Goal: Task Accomplishment & Management: Use online tool/utility

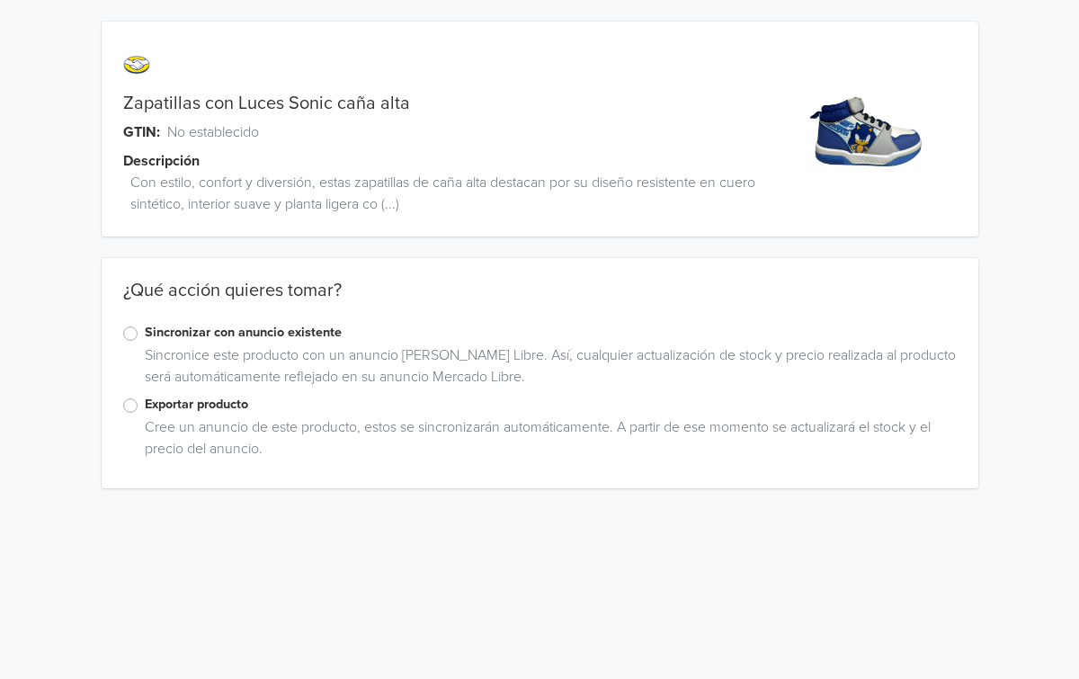
click at [145, 405] on label "Exportar producto" at bounding box center [551, 405] width 812 height 20
click at [0, 0] on input "Exportar producto" at bounding box center [0, 0] width 0 height 0
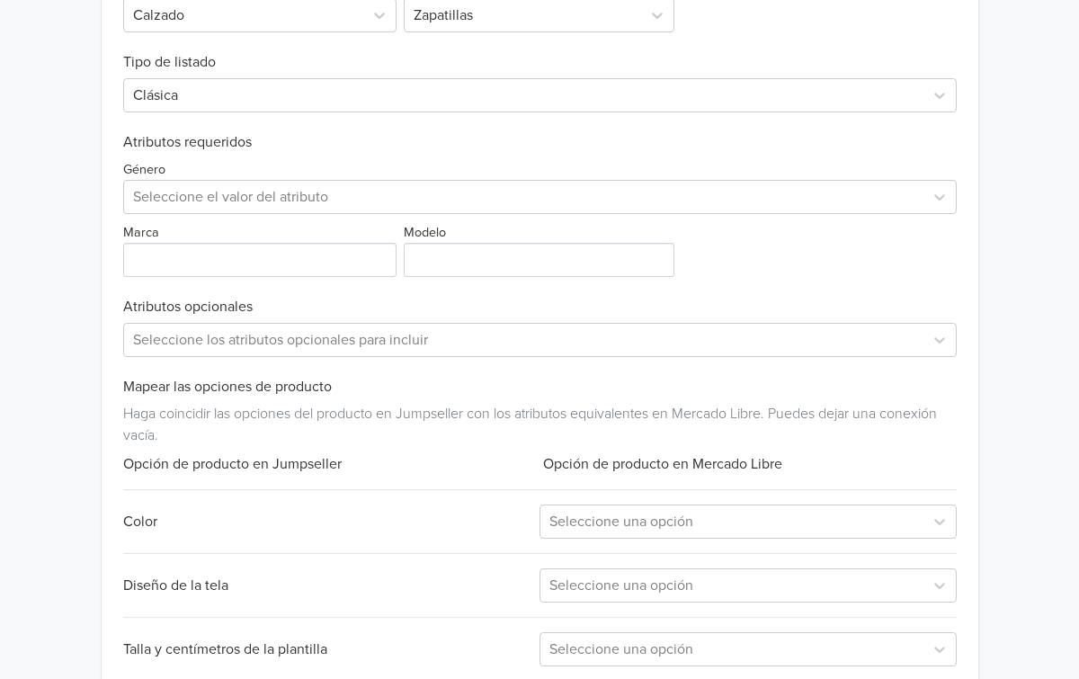
scroll to position [661, 0]
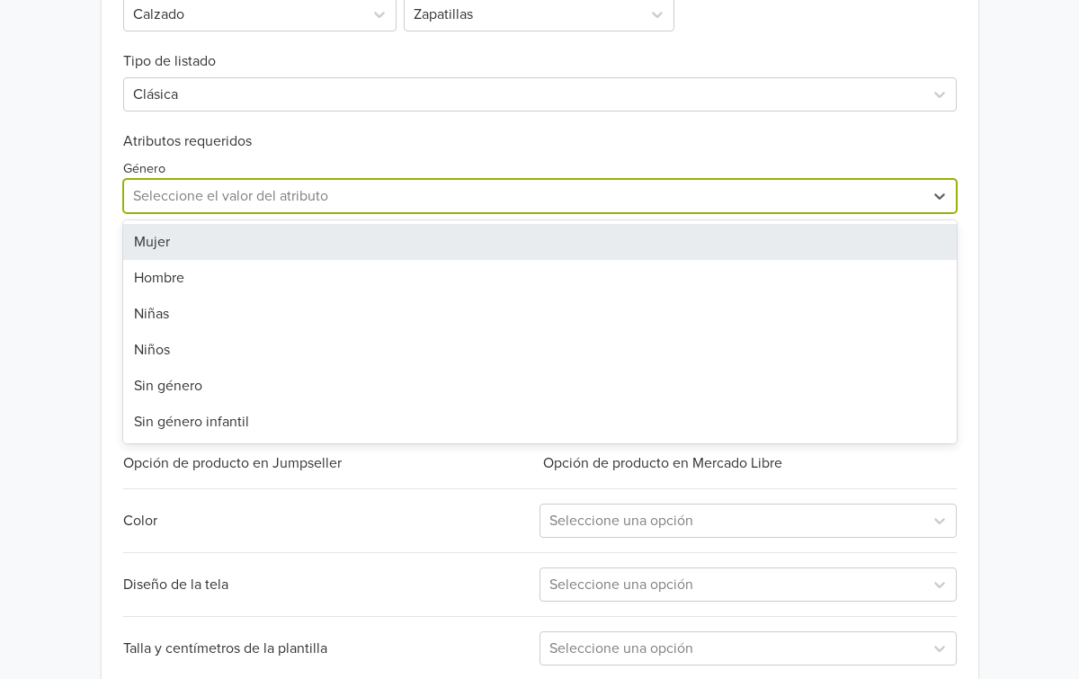
click at [296, 199] on div at bounding box center [523, 195] width 781 height 25
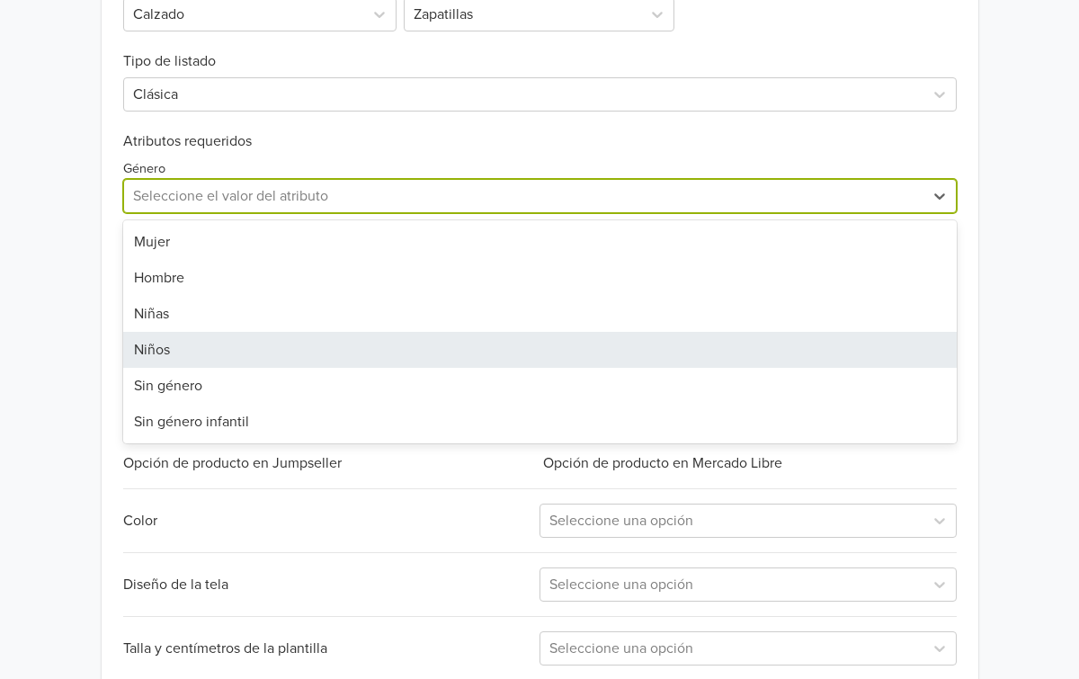
click at [184, 344] on div "Niños" at bounding box center [539, 350] width 833 height 36
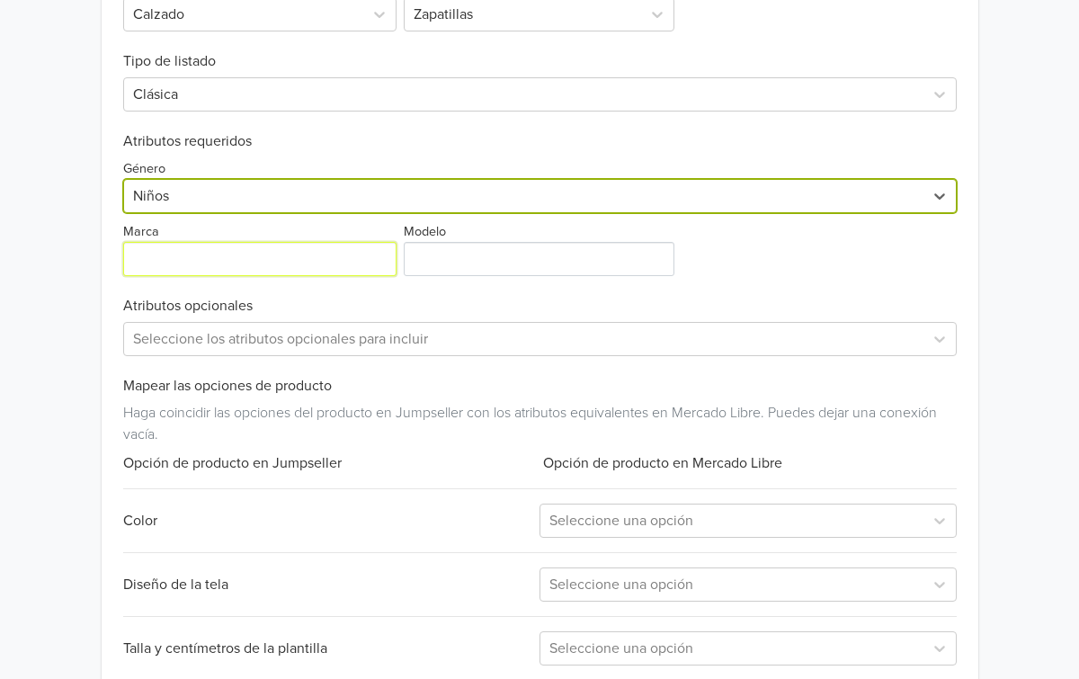
click at [218, 260] on input "Marca" at bounding box center [260, 259] width 274 height 34
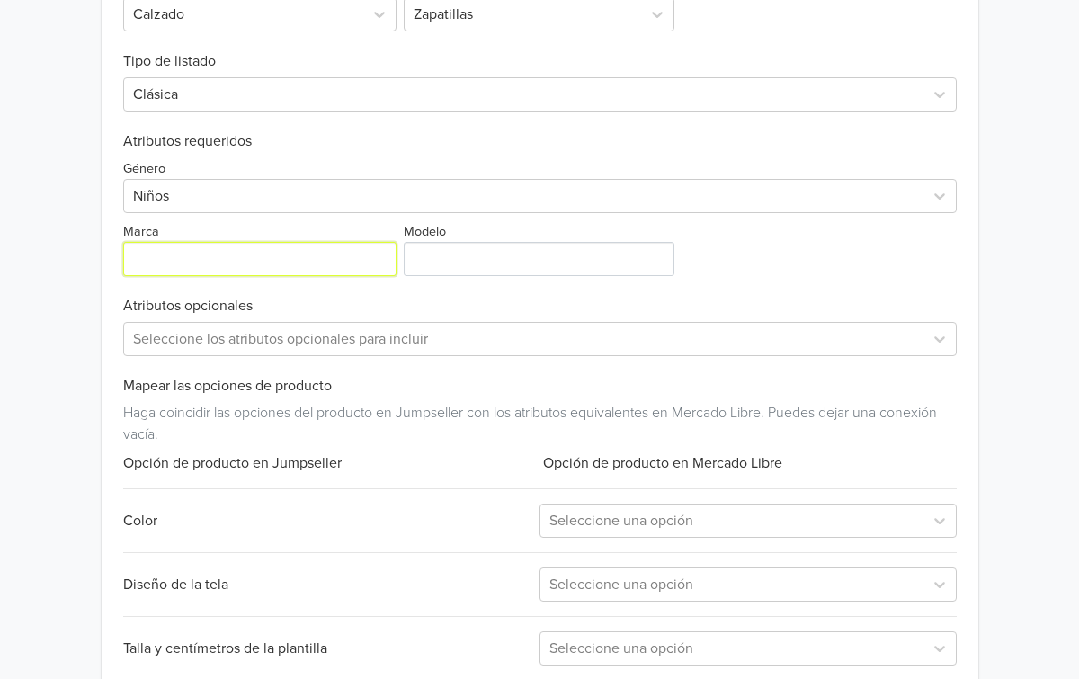
type input "Sonic"
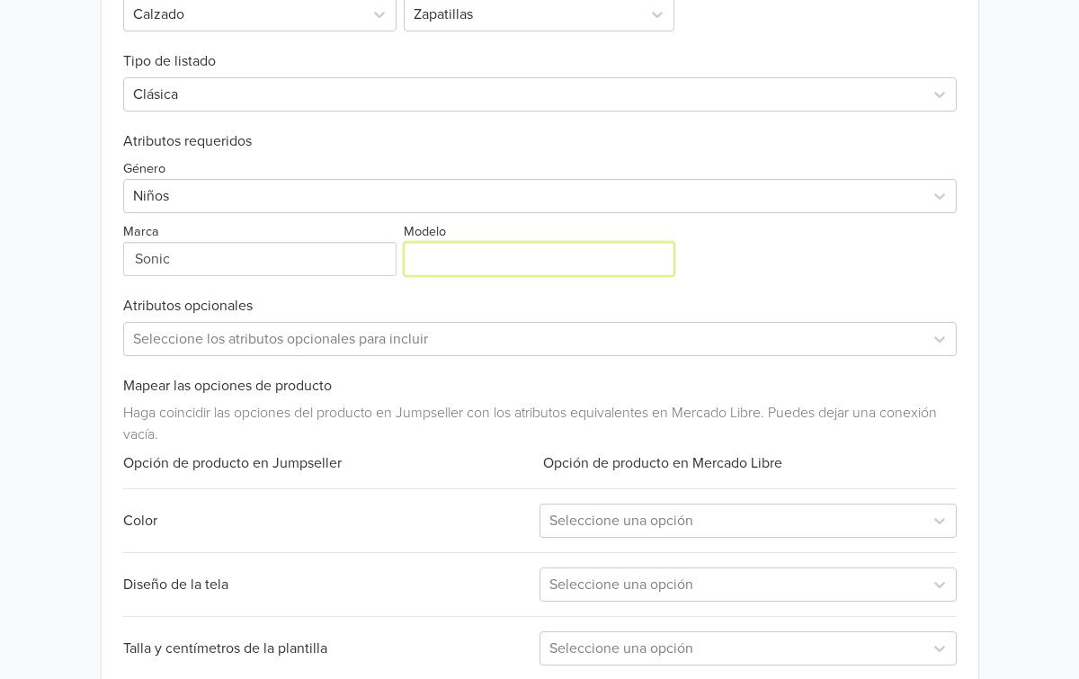
click at [475, 260] on input "Modelo" at bounding box center [539, 259] width 271 height 34
type input "Sonic"
click at [467, 307] on h6 "Atributos opcionales" at bounding box center [539, 306] width 833 height 17
click at [500, 339] on div at bounding box center [523, 338] width 781 height 25
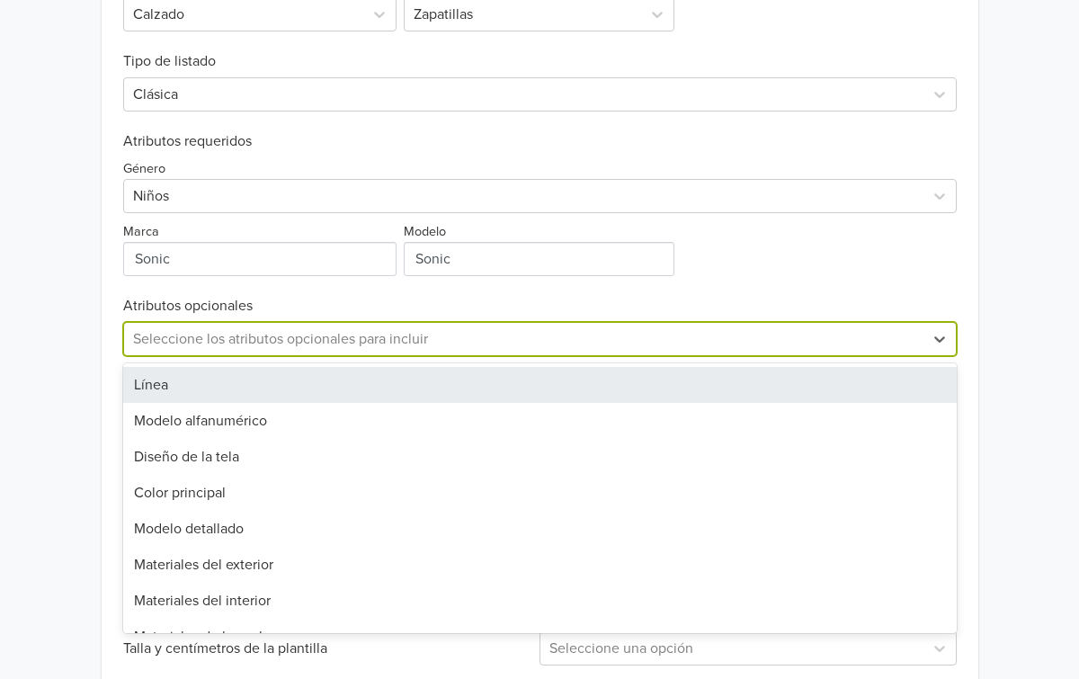
click at [500, 339] on div at bounding box center [523, 338] width 781 height 25
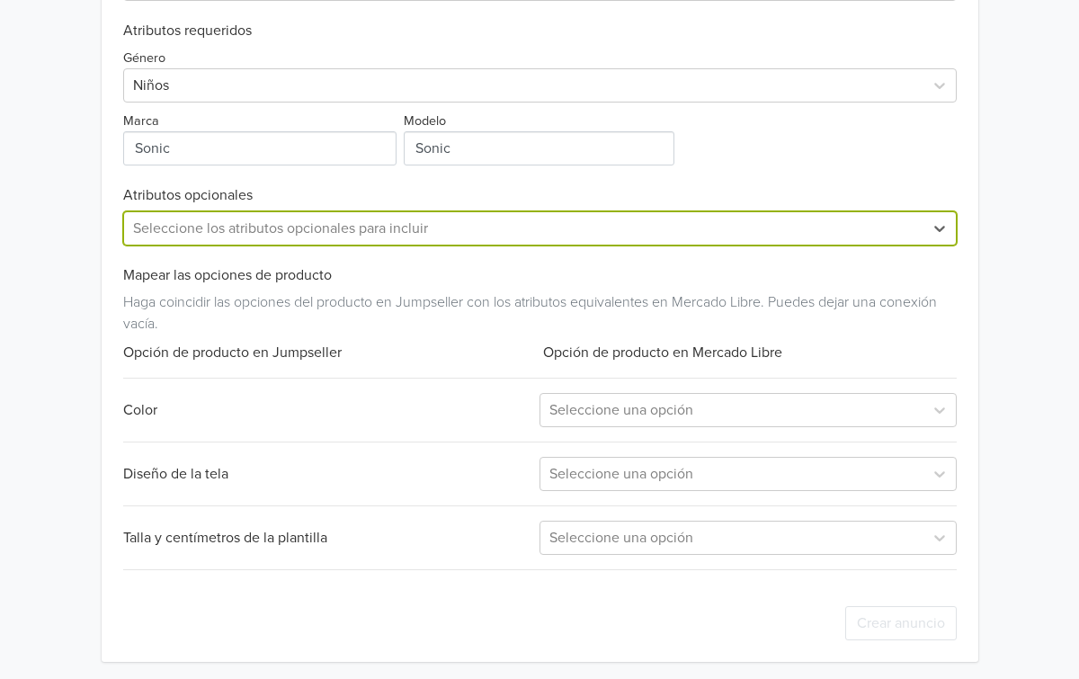
scroll to position [776, 0]
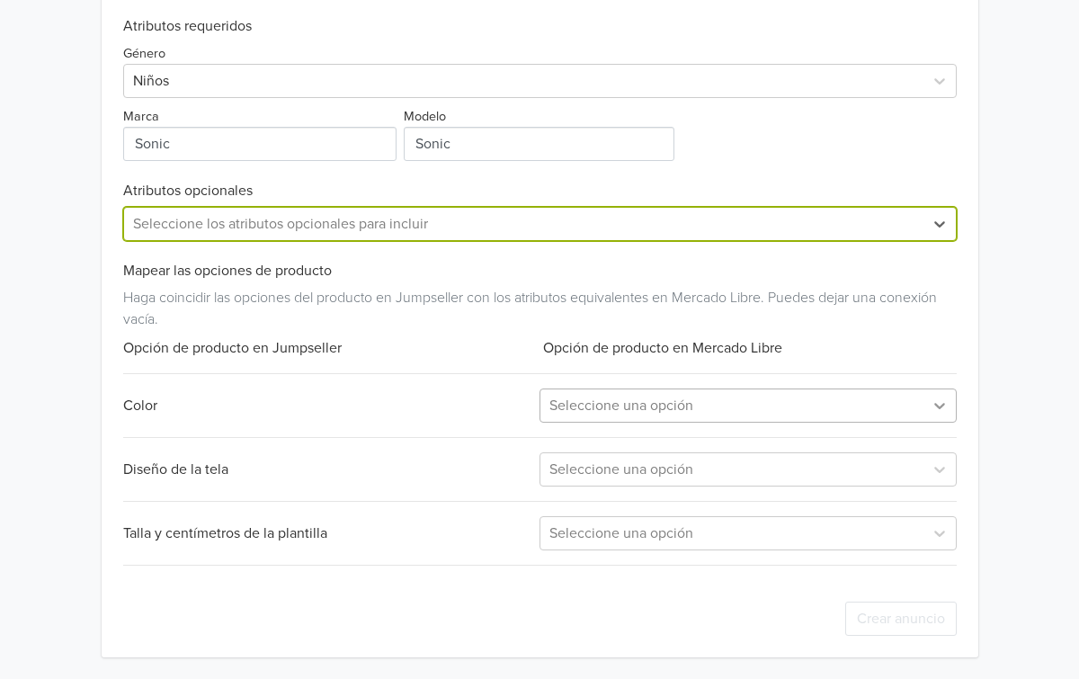
click at [935, 409] on icon at bounding box center [939, 405] width 18 height 18
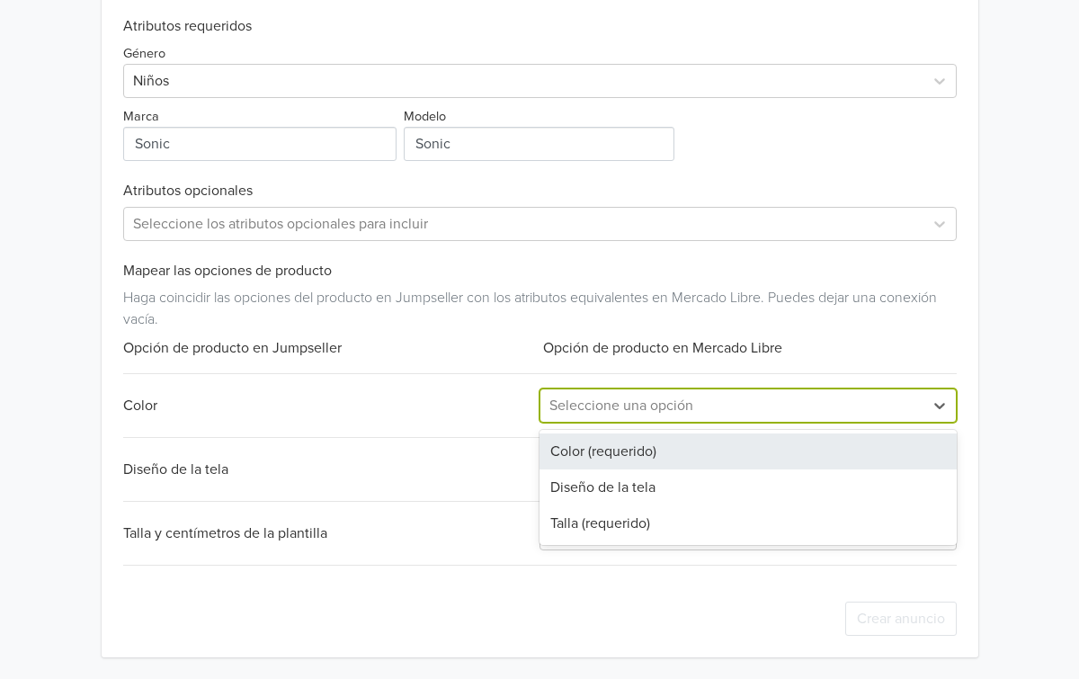
click at [632, 454] on div "Color (requerido)" at bounding box center [747, 451] width 417 height 36
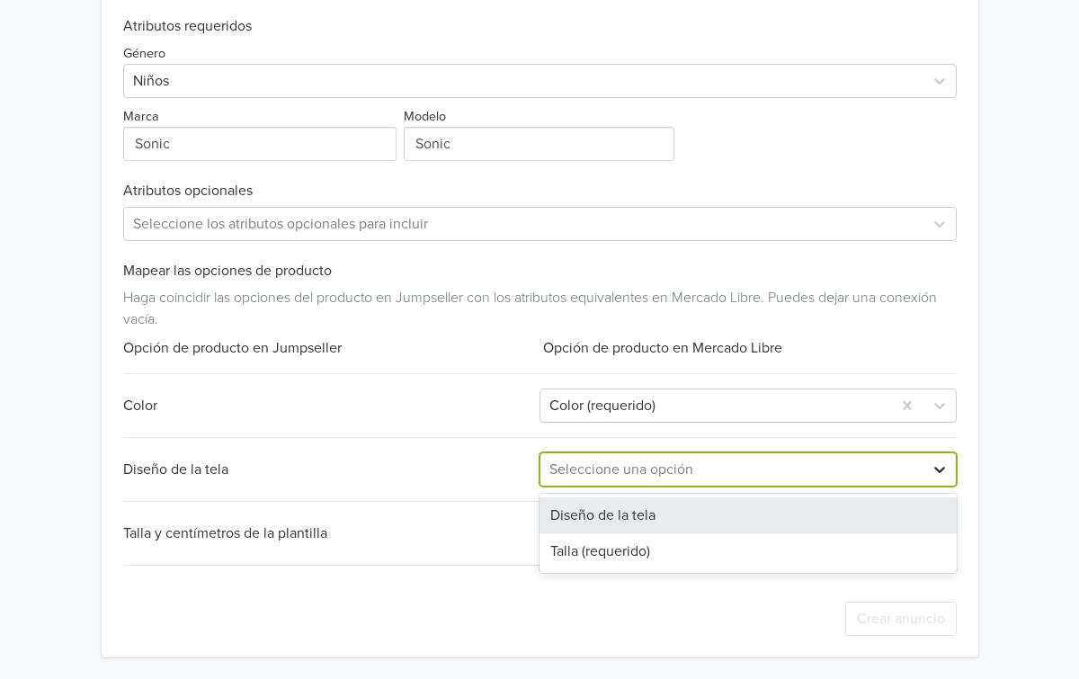
click at [924, 474] on div at bounding box center [939, 469] width 32 height 32
click at [676, 525] on div "Diseño de la tela" at bounding box center [747, 515] width 417 height 36
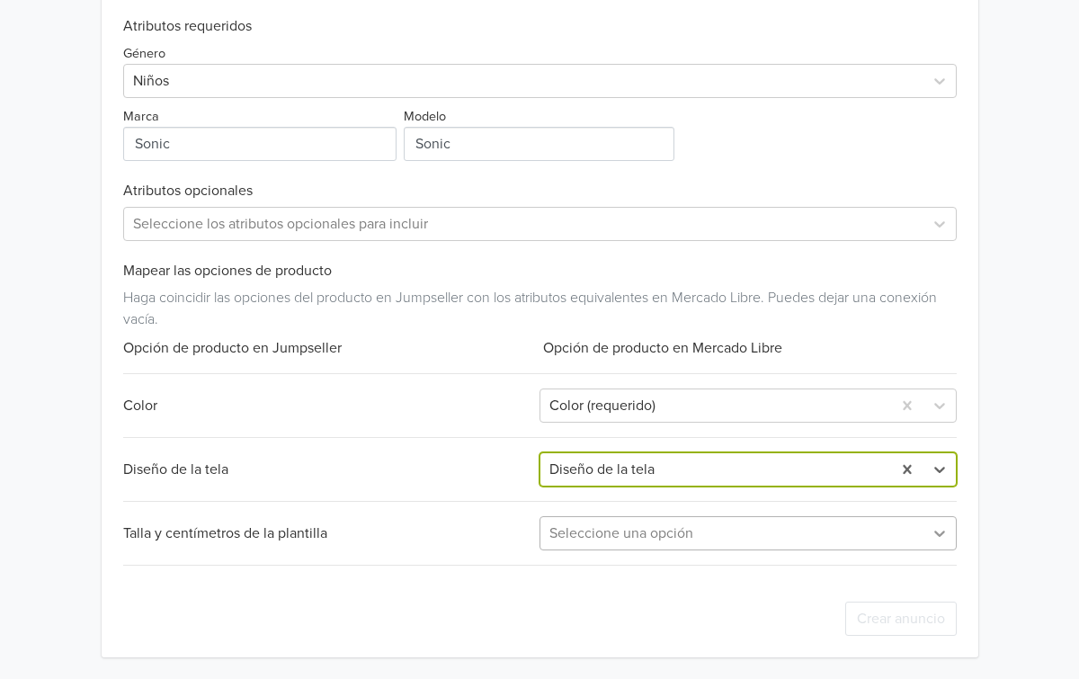
click at [947, 535] on icon at bounding box center [939, 533] width 18 height 18
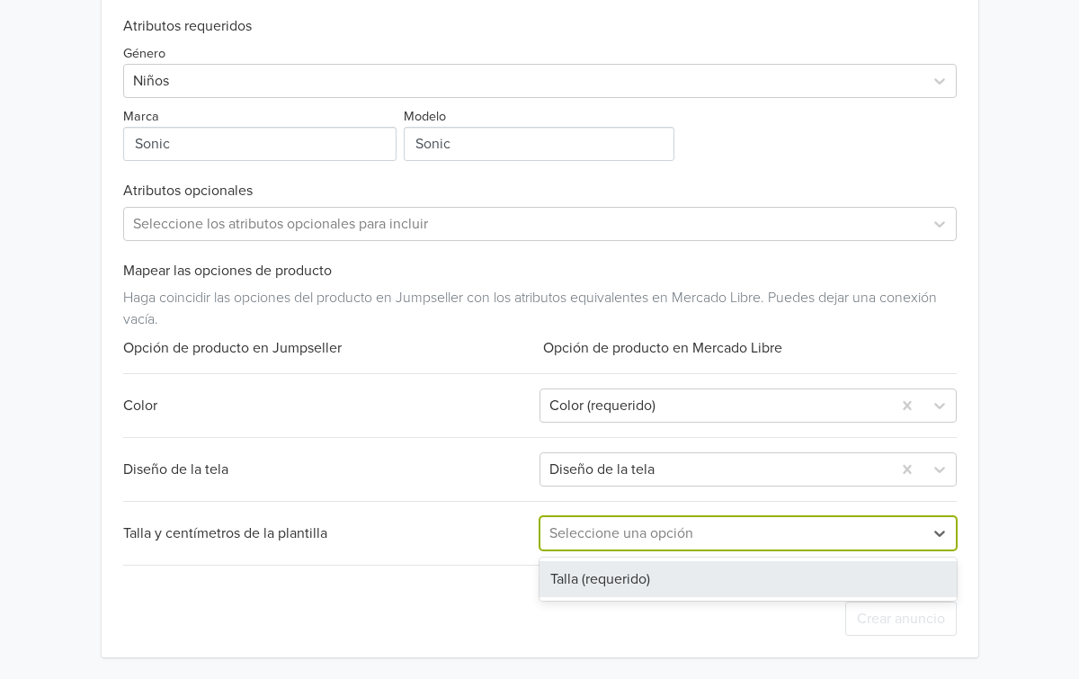
click at [657, 583] on div "Talla (requerido)" at bounding box center [747, 579] width 417 height 36
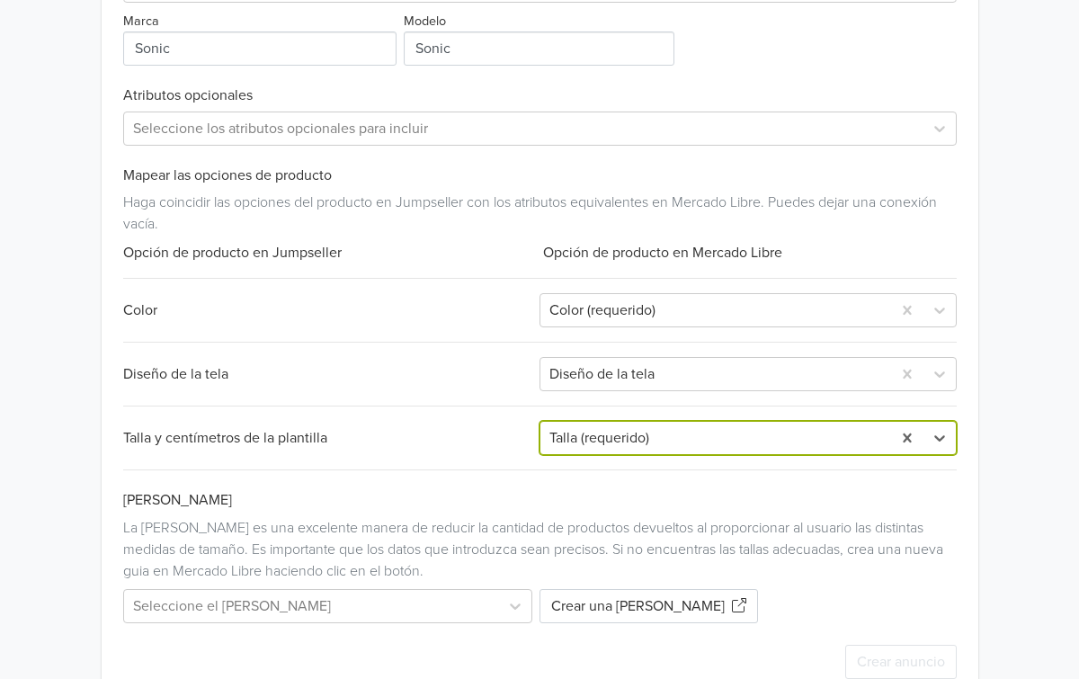
scroll to position [913, 0]
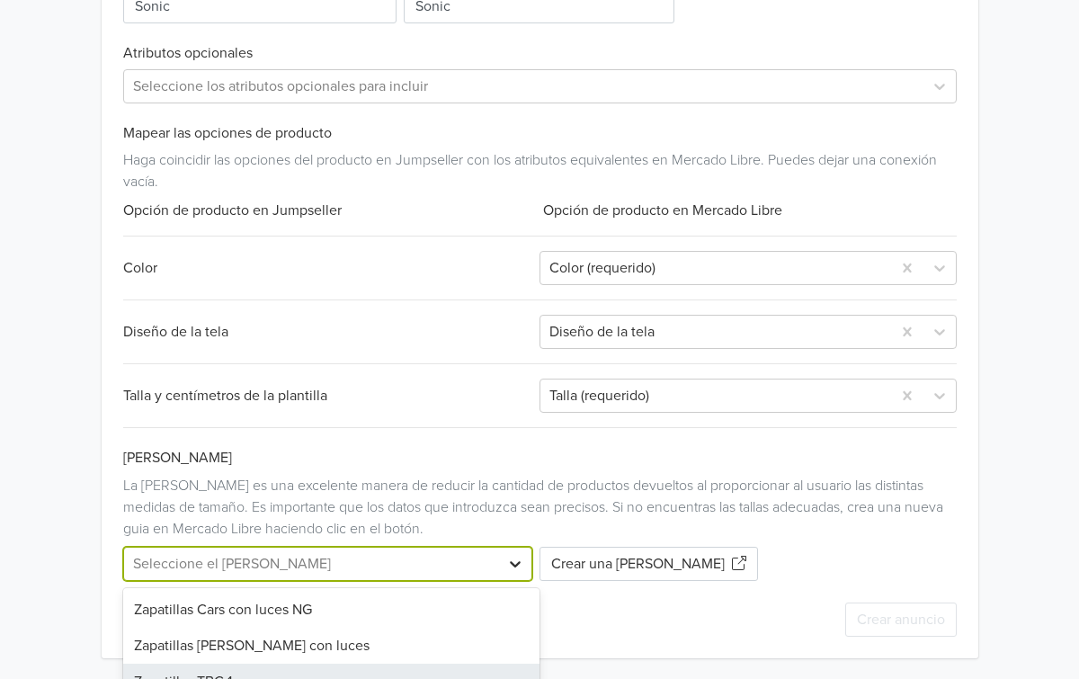
click at [509, 563] on div "Zapatillas TBC 1, 3 of 6. 6 results available. Use Up and Down to choose option…" at bounding box center [331, 564] width 417 height 34
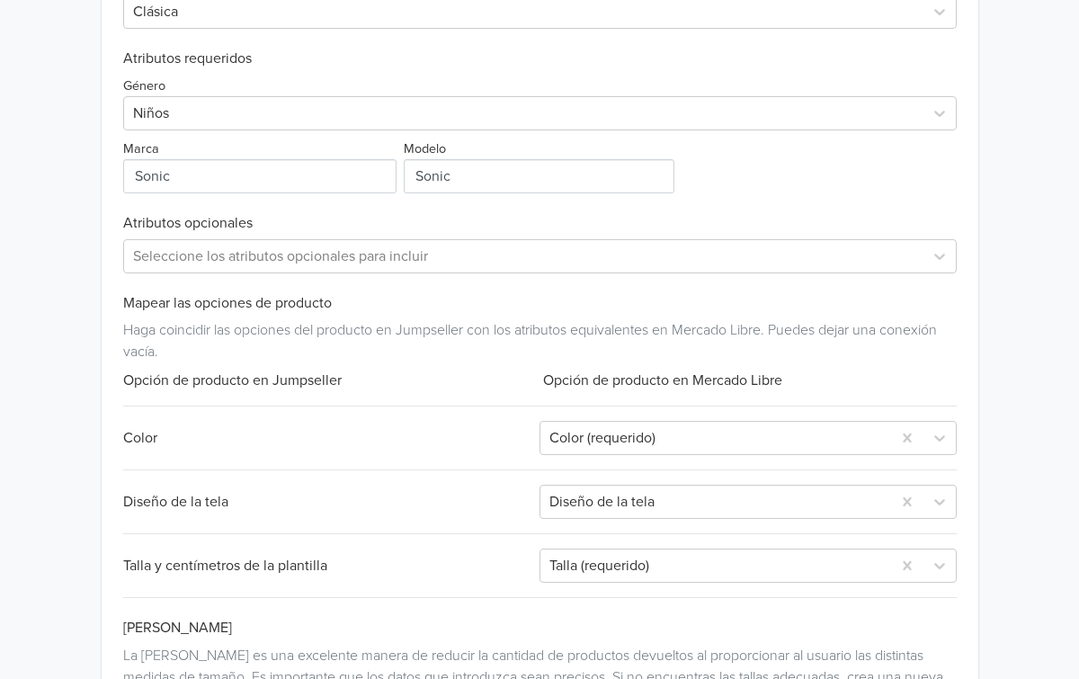
scroll to position [913, 0]
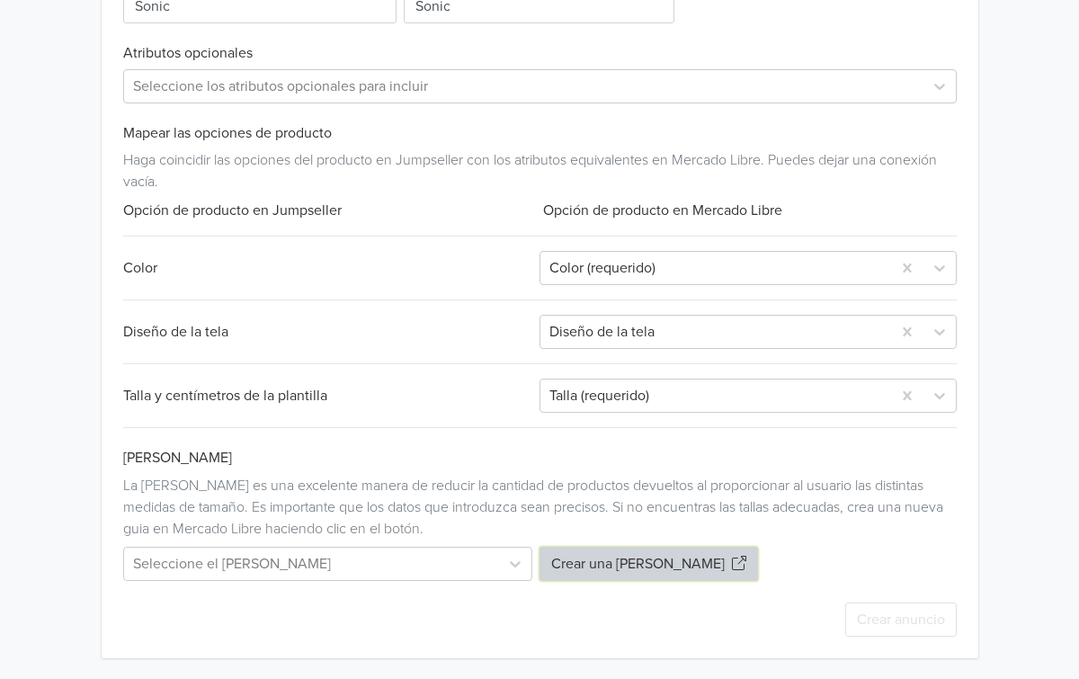
click at [617, 563] on button "Crear una [PERSON_NAME]" at bounding box center [648, 564] width 218 height 34
click at [512, 563] on div "Seleccione el [PERSON_NAME]" at bounding box center [331, 564] width 417 height 34
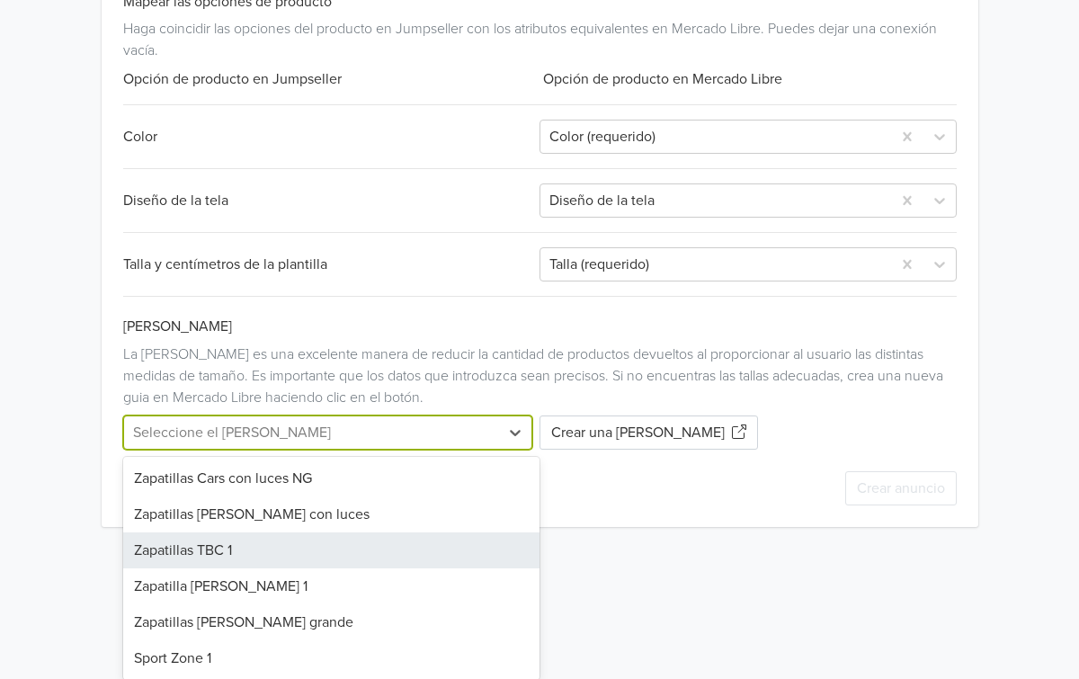
click at [263, 542] on div "Zapatillas TBC 1" at bounding box center [331, 550] width 417 height 36
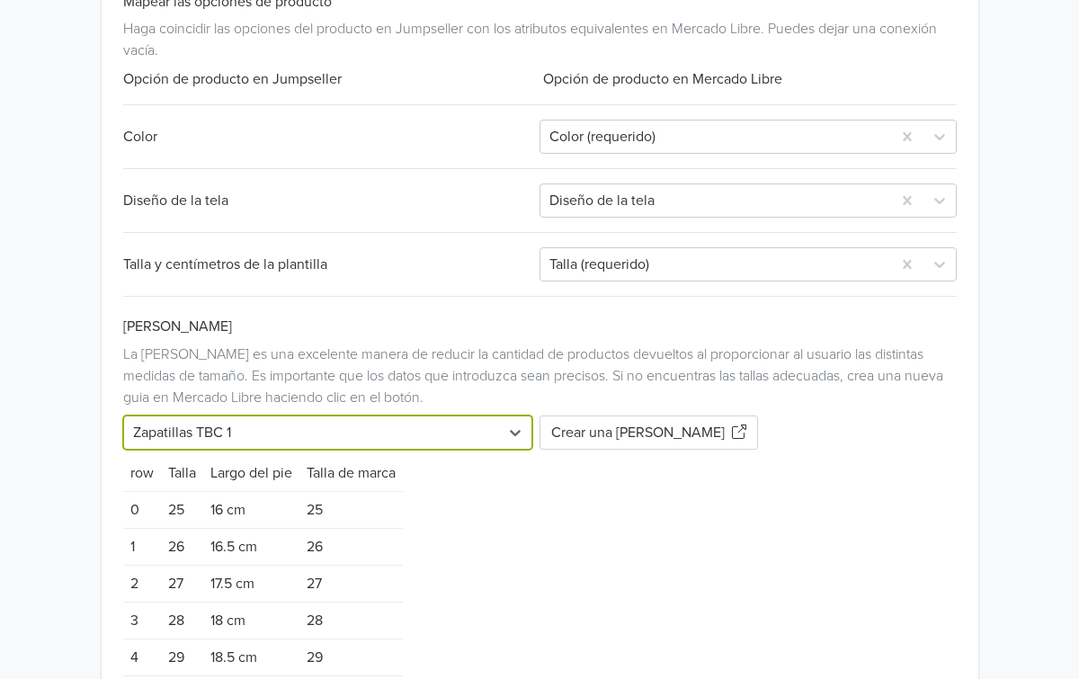
scroll to position [0, 0]
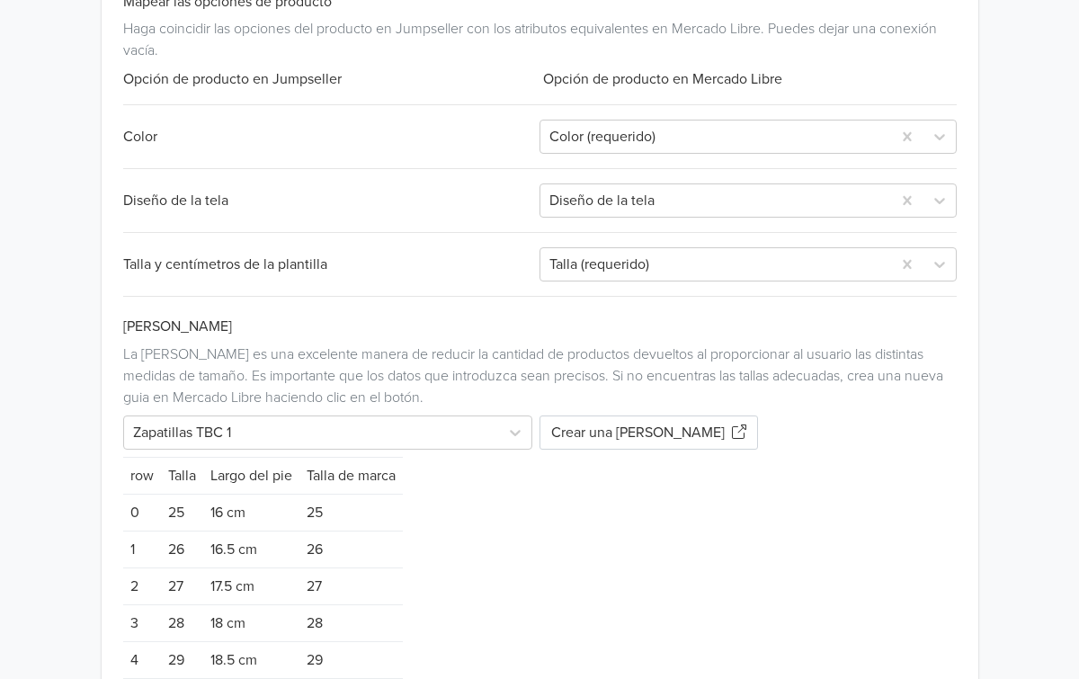
click at [317, 510] on td "25" at bounding box center [350, 512] width 103 height 37
click at [323, 512] on td "25" at bounding box center [350, 512] width 103 height 37
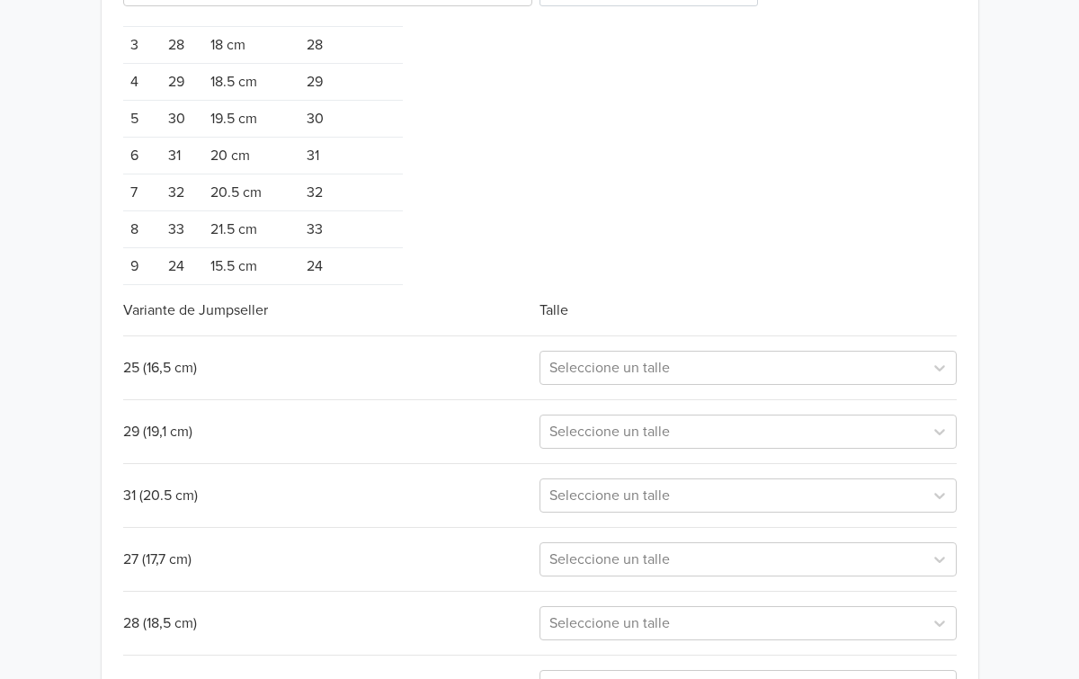
scroll to position [1490, 0]
click at [938, 368] on icon at bounding box center [939, 366] width 11 height 6
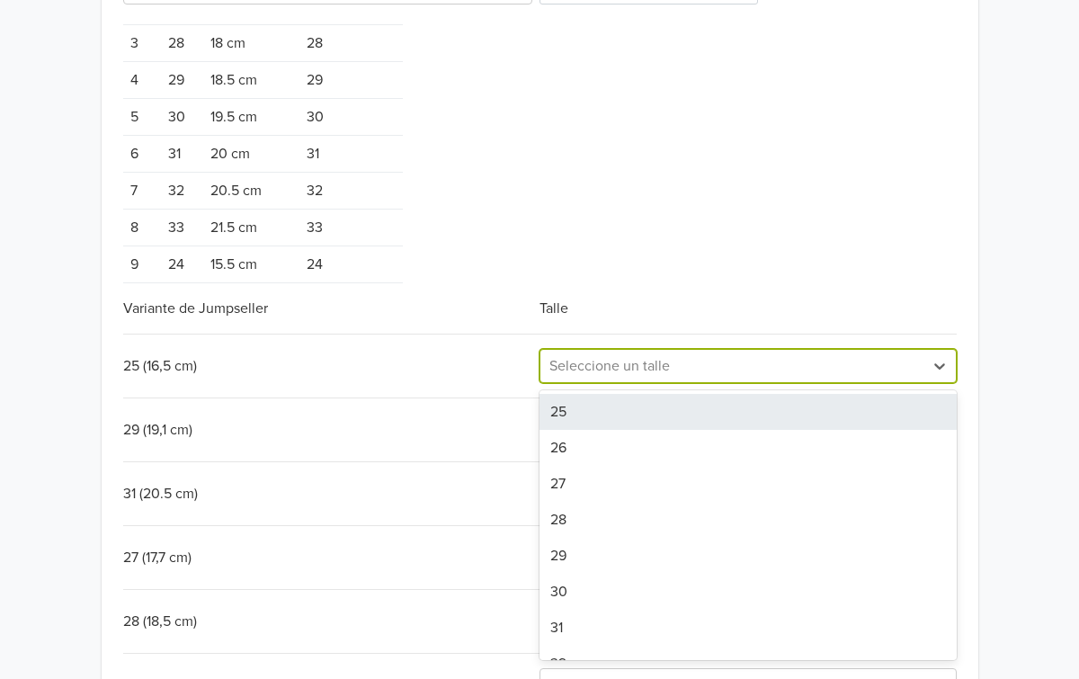
click at [618, 410] on div "25" at bounding box center [747, 412] width 417 height 36
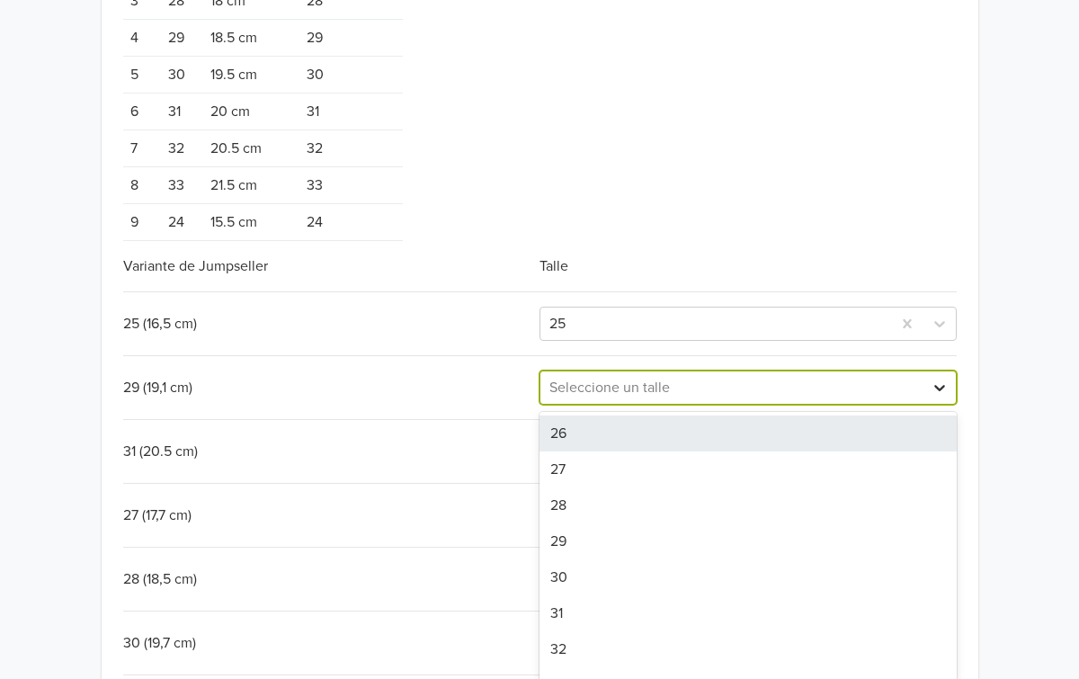
click at [923, 405] on div "26, 1 of 9. 9 results available. Use Up and Down to choose options, press Enter…" at bounding box center [747, 387] width 417 height 34
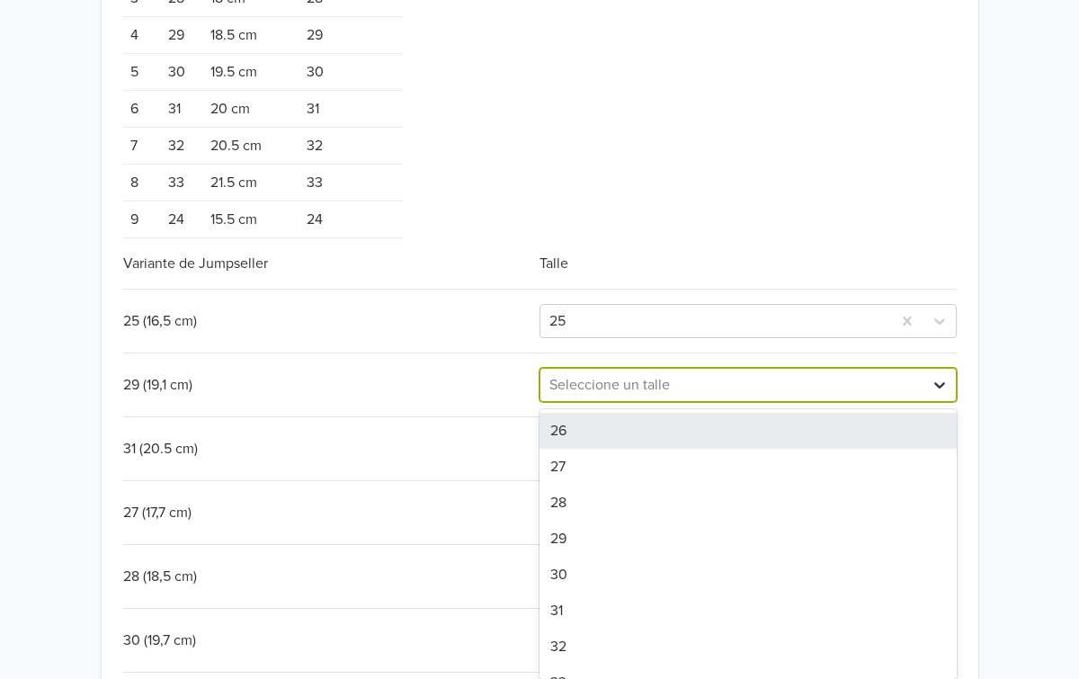
scroll to position [1541, 0]
